Goal: Task Accomplishment & Management: Use online tool/utility

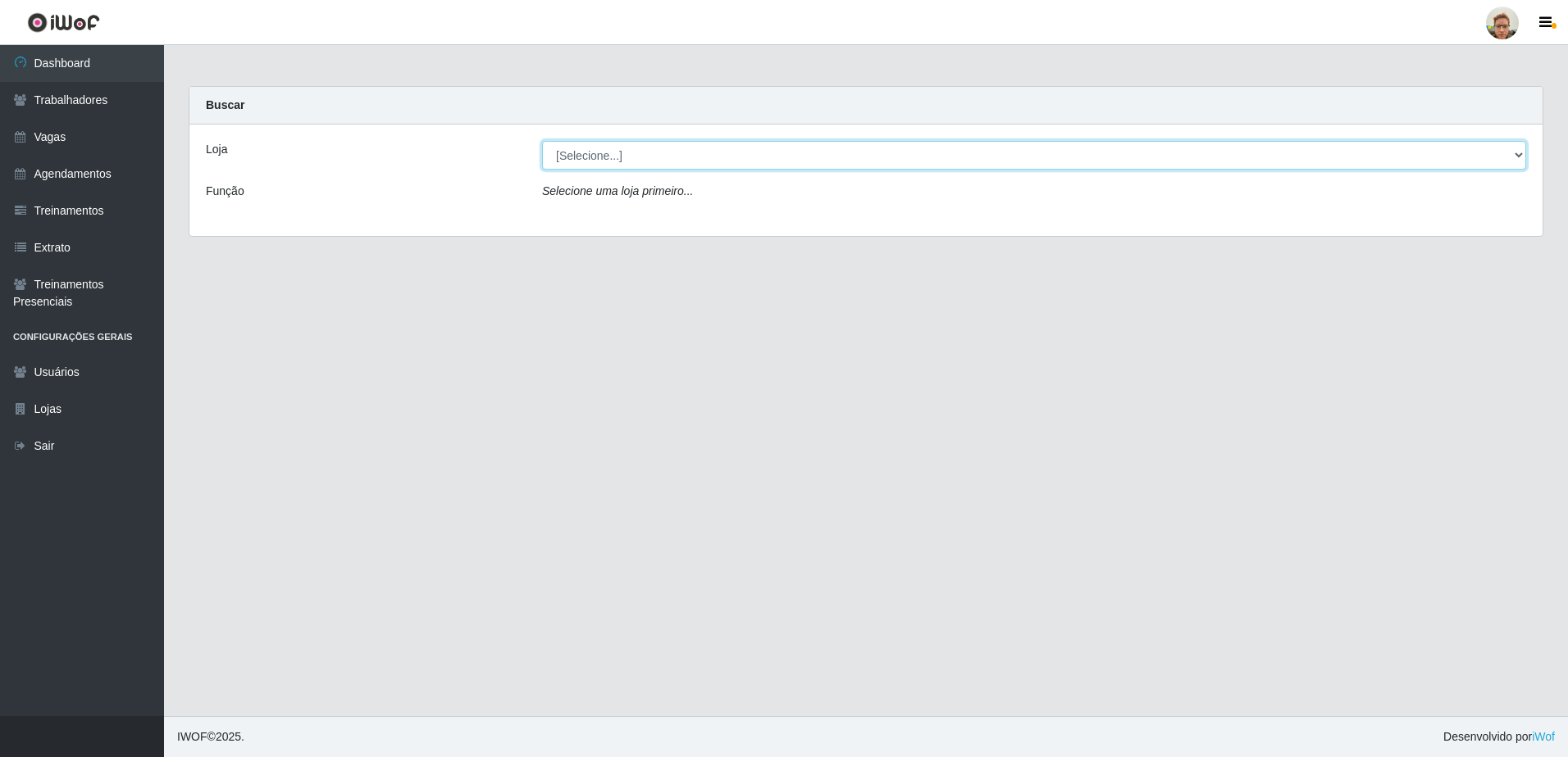
drag, startPoint x: 684, startPoint y: 164, endPoint x: 676, endPoint y: 171, distance: 10.6
click at [684, 164] on select "[Selecione...] [GEOGRAPHIC_DATA]" at bounding box center [1034, 155] width 984 height 29
select select "168"
click at [542, 141] on select "[Selecione...] [GEOGRAPHIC_DATA]" at bounding box center [1034, 155] width 984 height 29
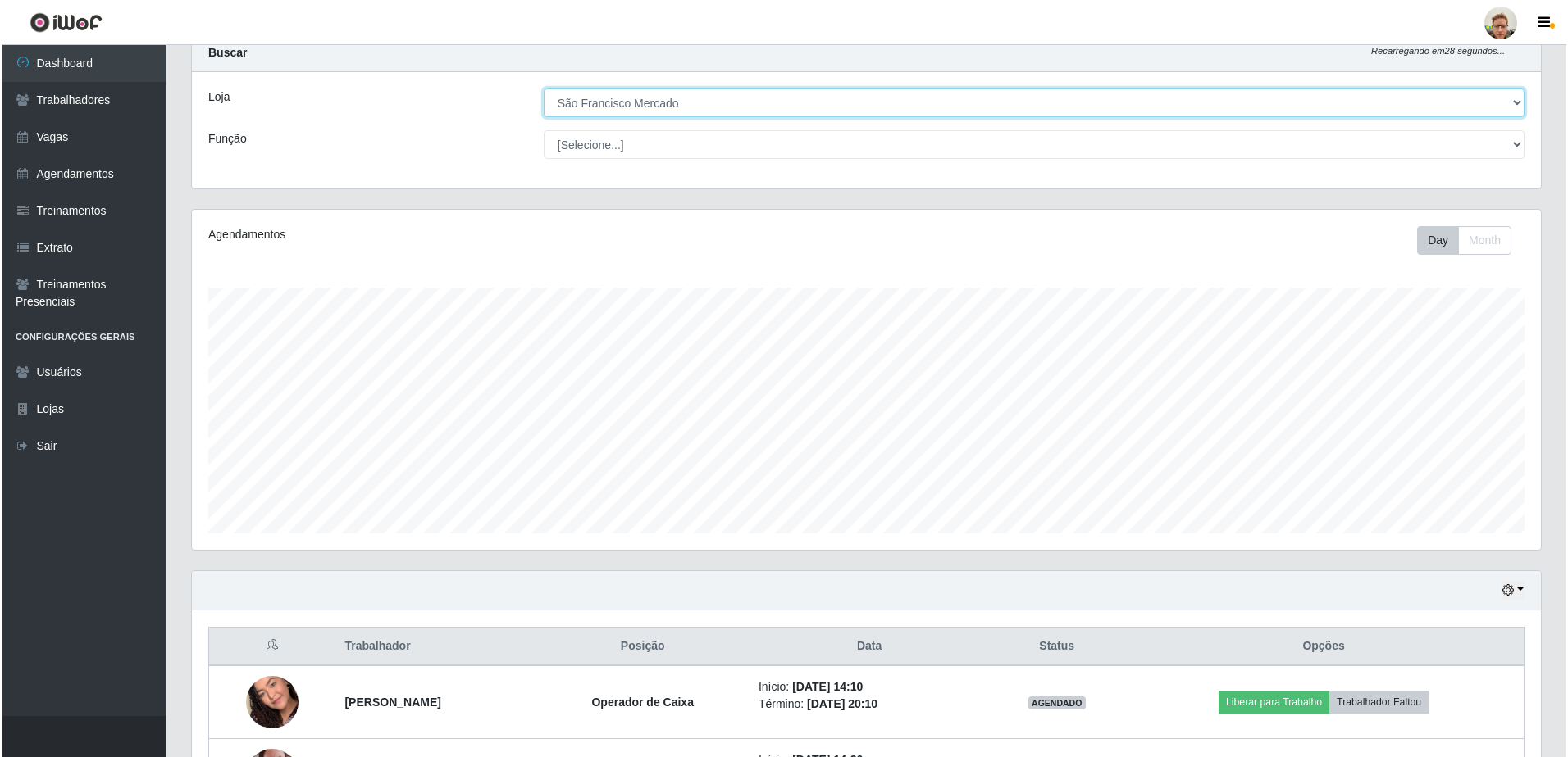
scroll to position [185, 0]
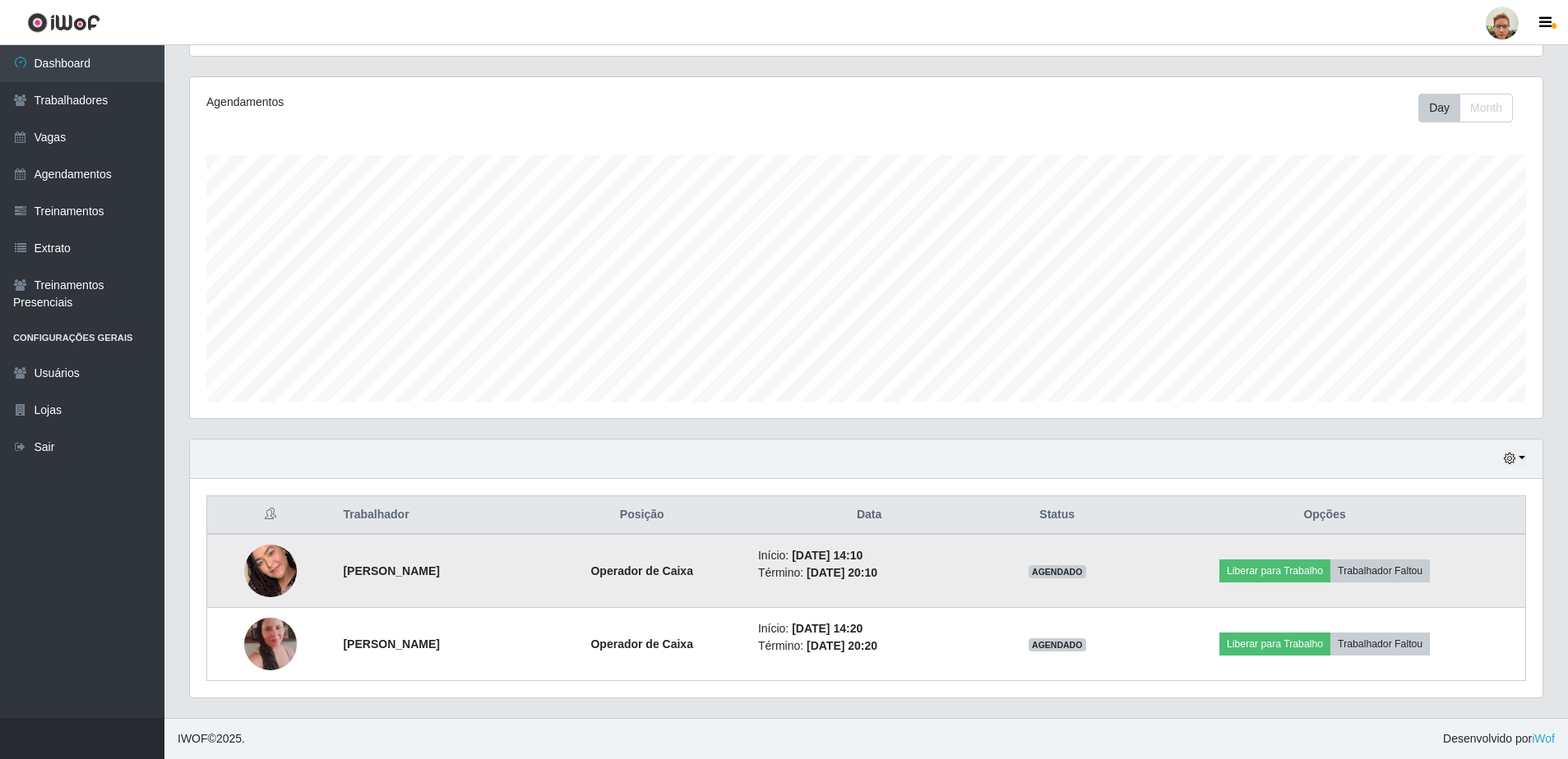
click at [262, 573] on img at bounding box center [270, 571] width 52 height 94
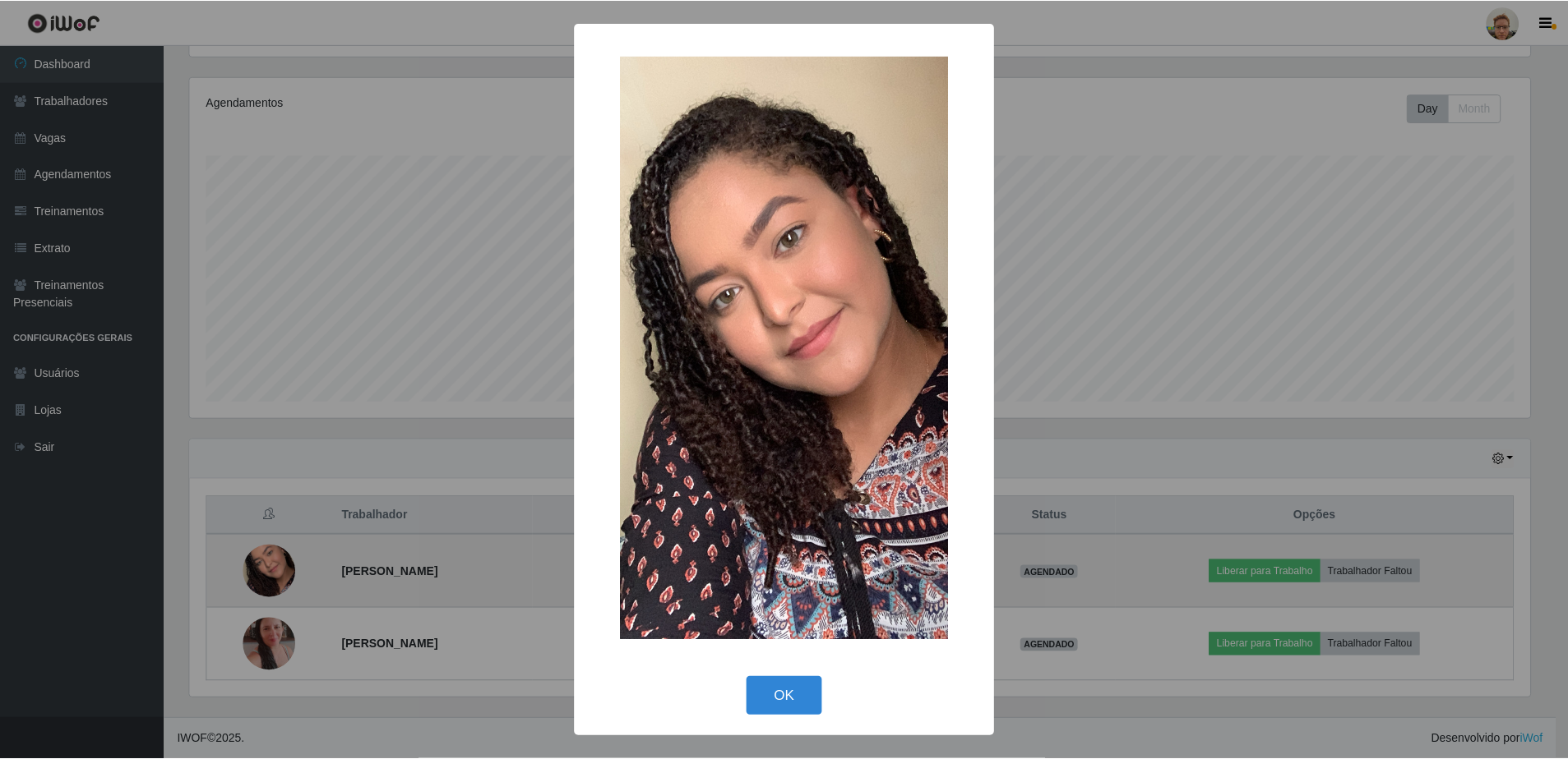
scroll to position [341, 1344]
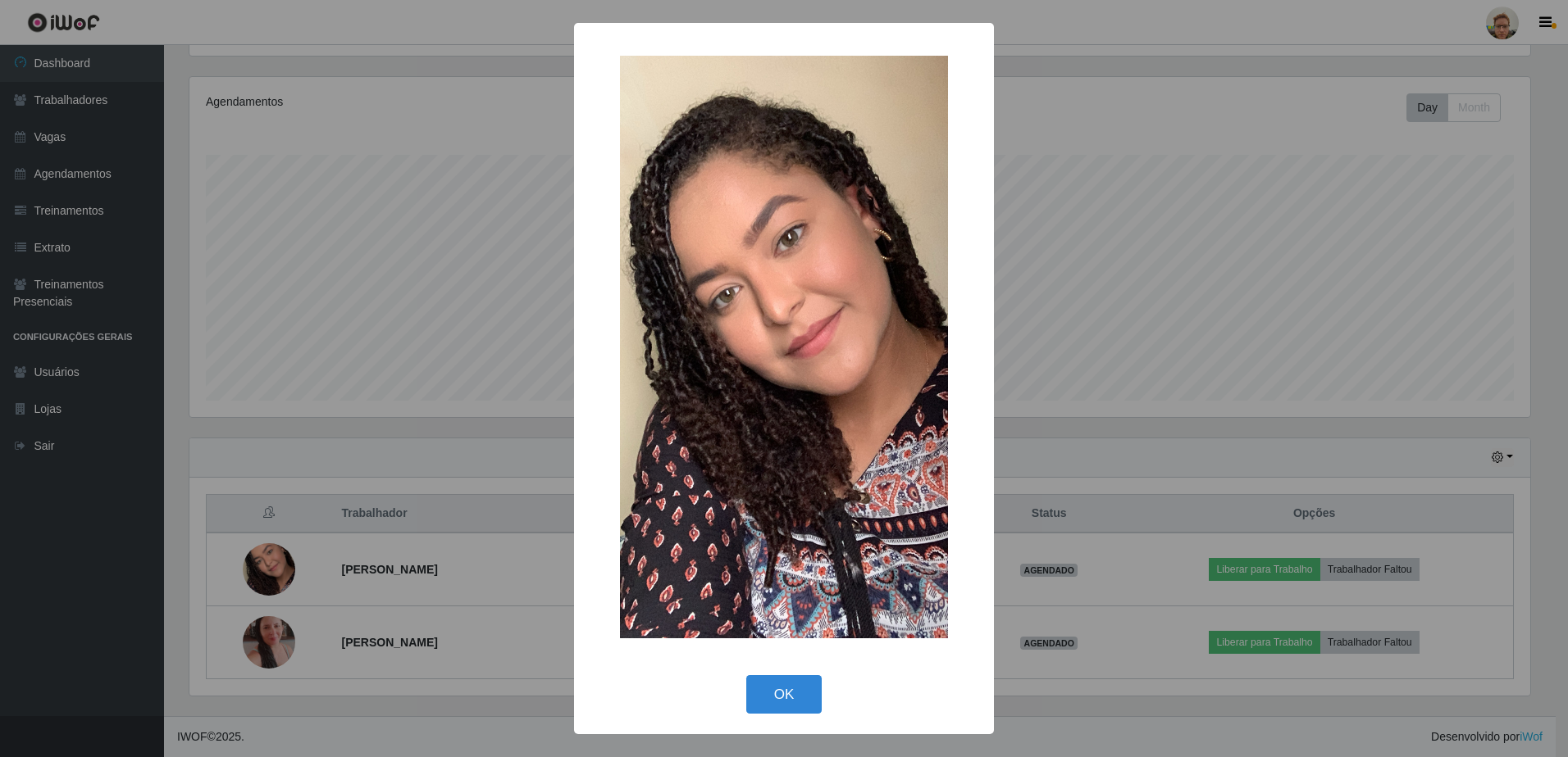
click at [347, 463] on div "× OK Cancel" at bounding box center [784, 378] width 1568 height 757
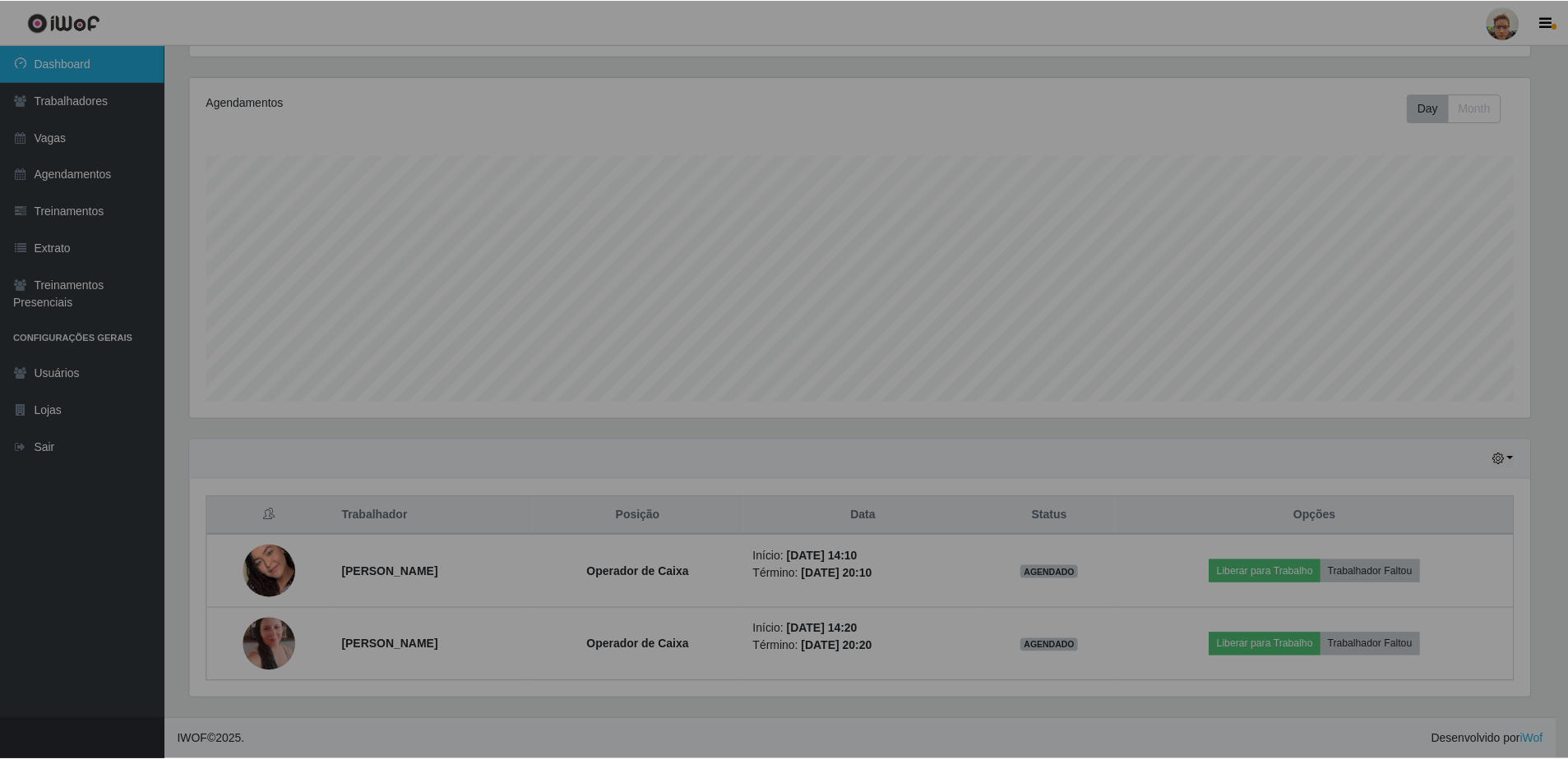
scroll to position [341, 1352]
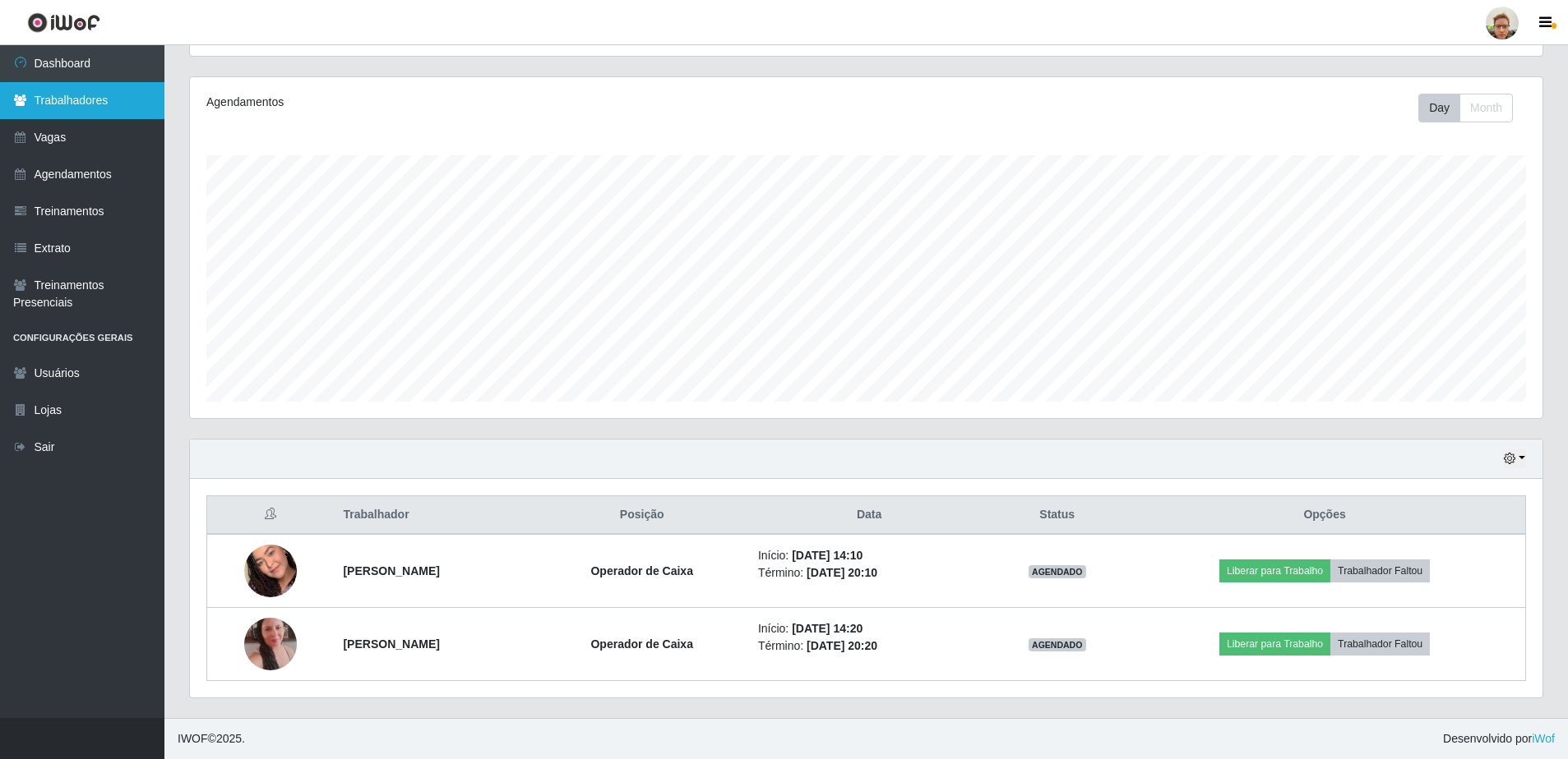
click at [92, 116] on link "Trabalhadores" at bounding box center [82, 101] width 164 height 37
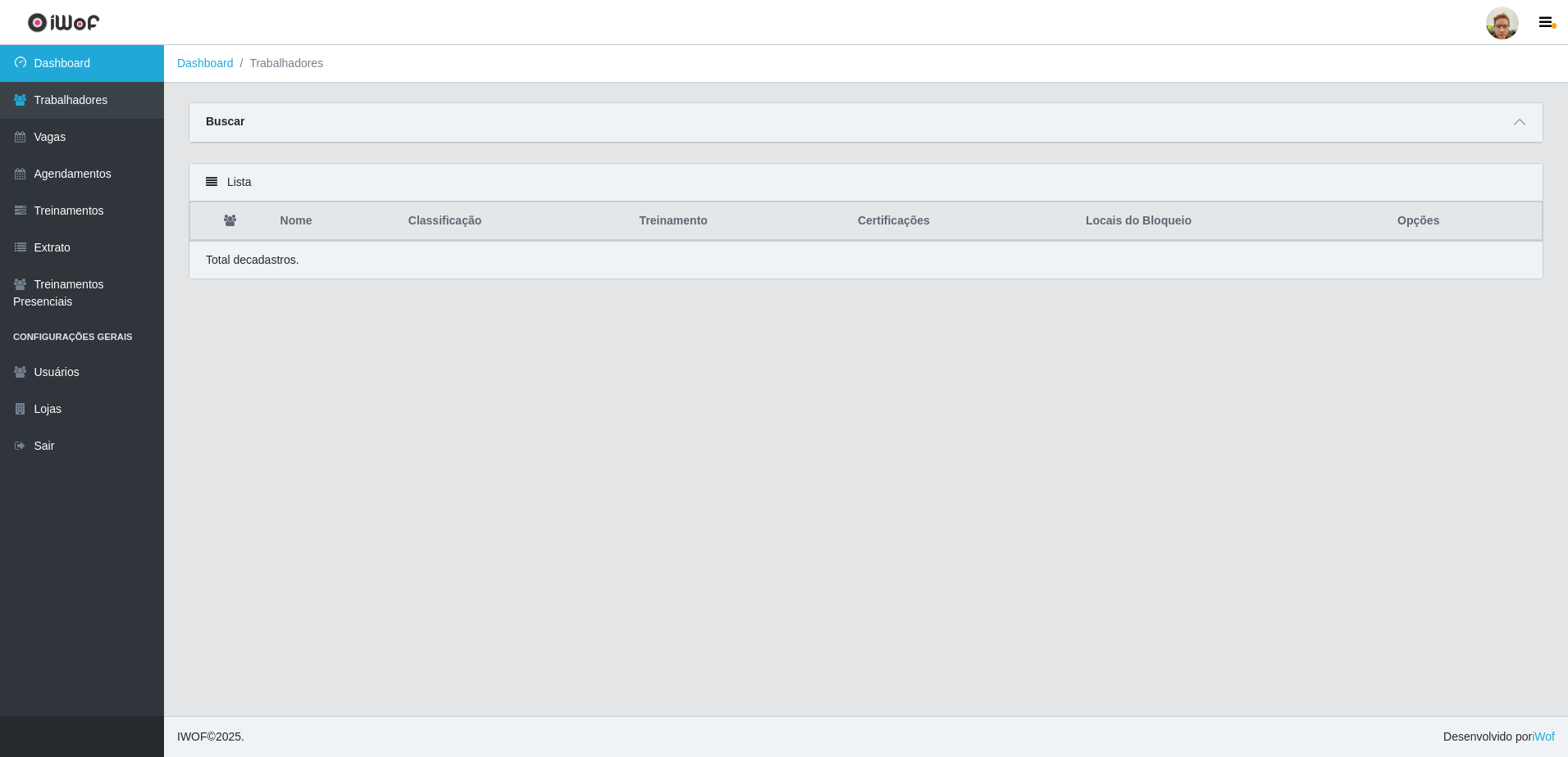
click at [104, 76] on link "Dashboard" at bounding box center [81, 63] width 164 height 37
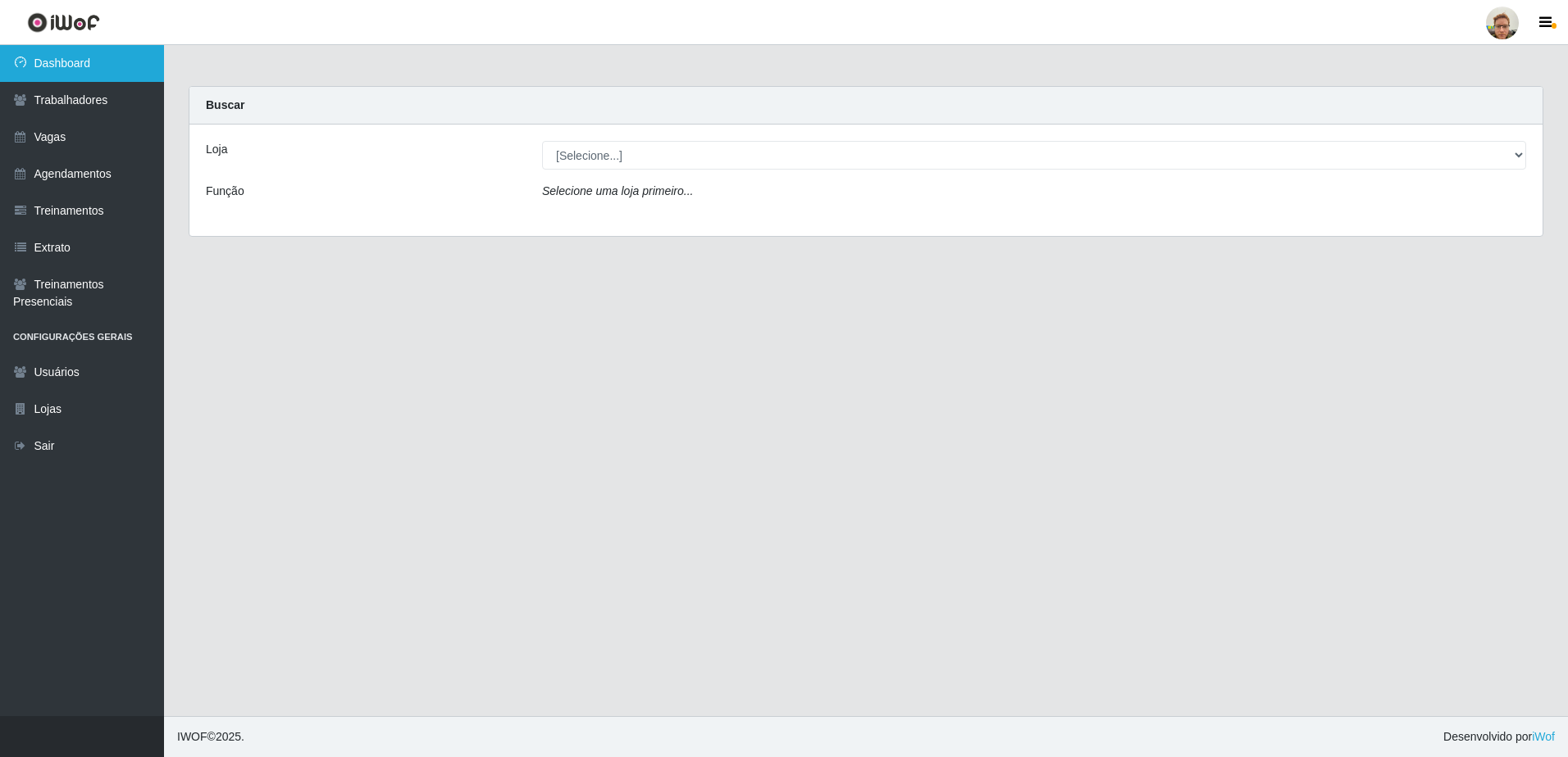
click at [105, 74] on link "Dashboard" at bounding box center [81, 63] width 164 height 37
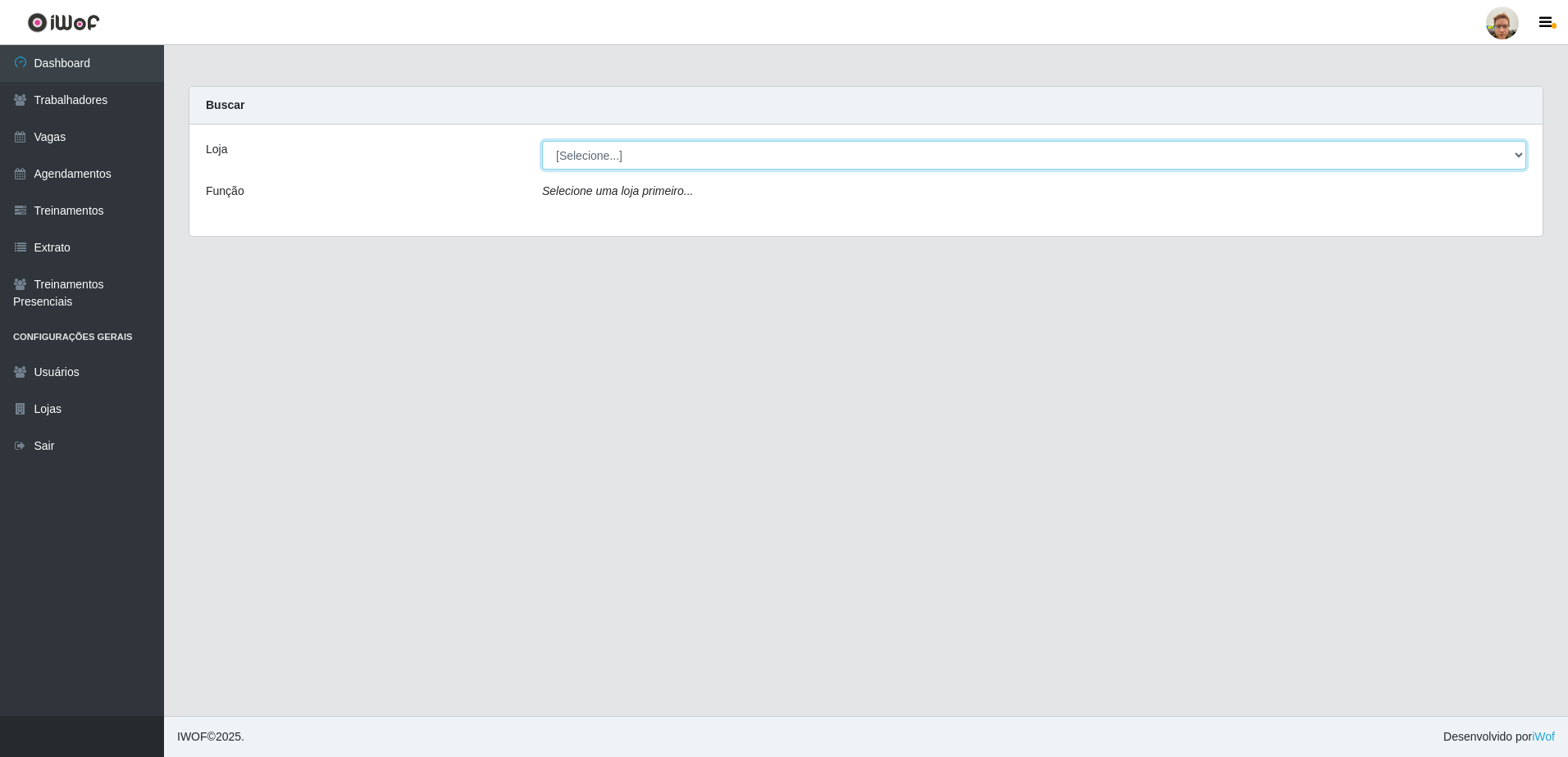
click at [758, 148] on select "[Selecione...] [GEOGRAPHIC_DATA]" at bounding box center [1034, 155] width 984 height 29
select select "168"
click at [542, 141] on select "[Selecione...] [GEOGRAPHIC_DATA]" at bounding box center [1034, 155] width 984 height 29
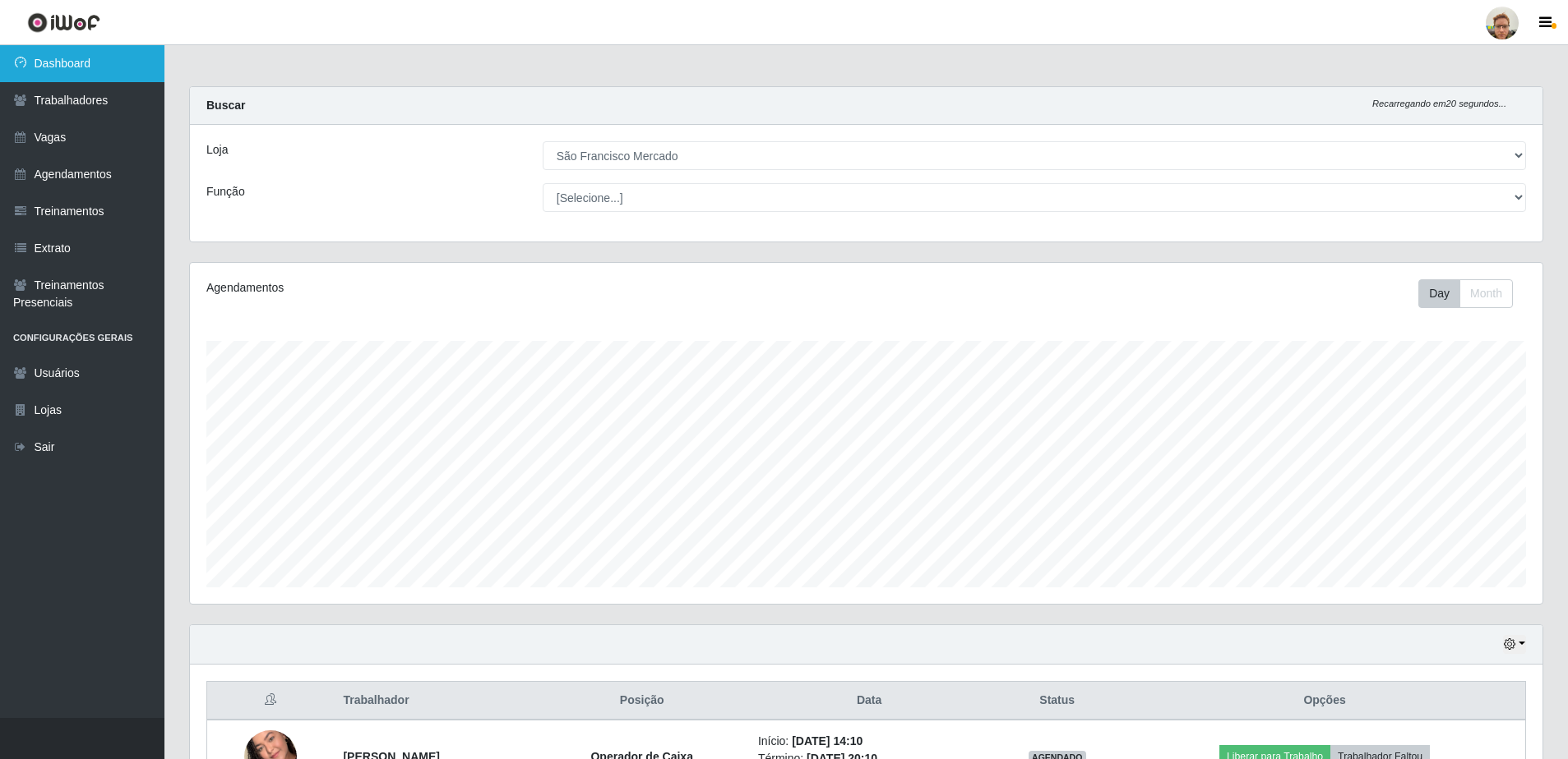
click at [80, 52] on link "Dashboard" at bounding box center [82, 63] width 164 height 37
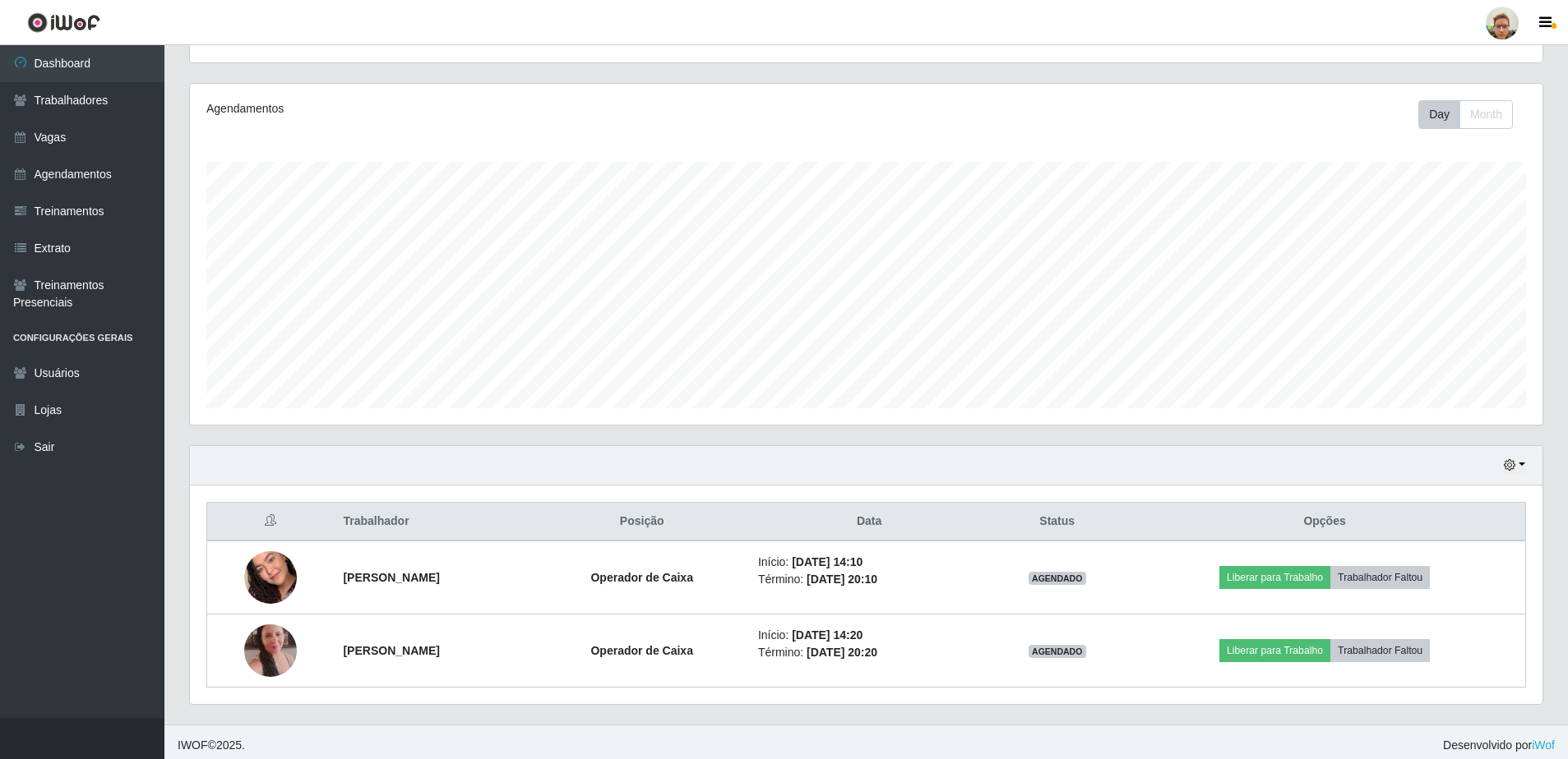
scroll to position [186, 0]
